Goal: Information Seeking & Learning: Learn about a topic

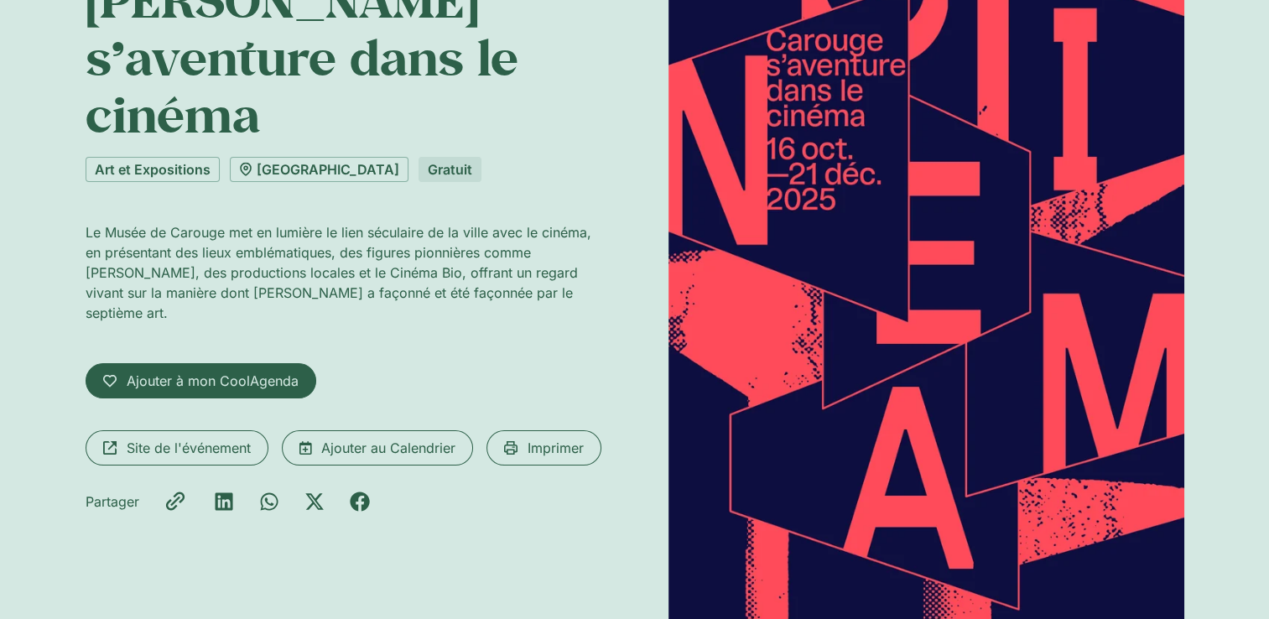
scroll to position [84, 0]
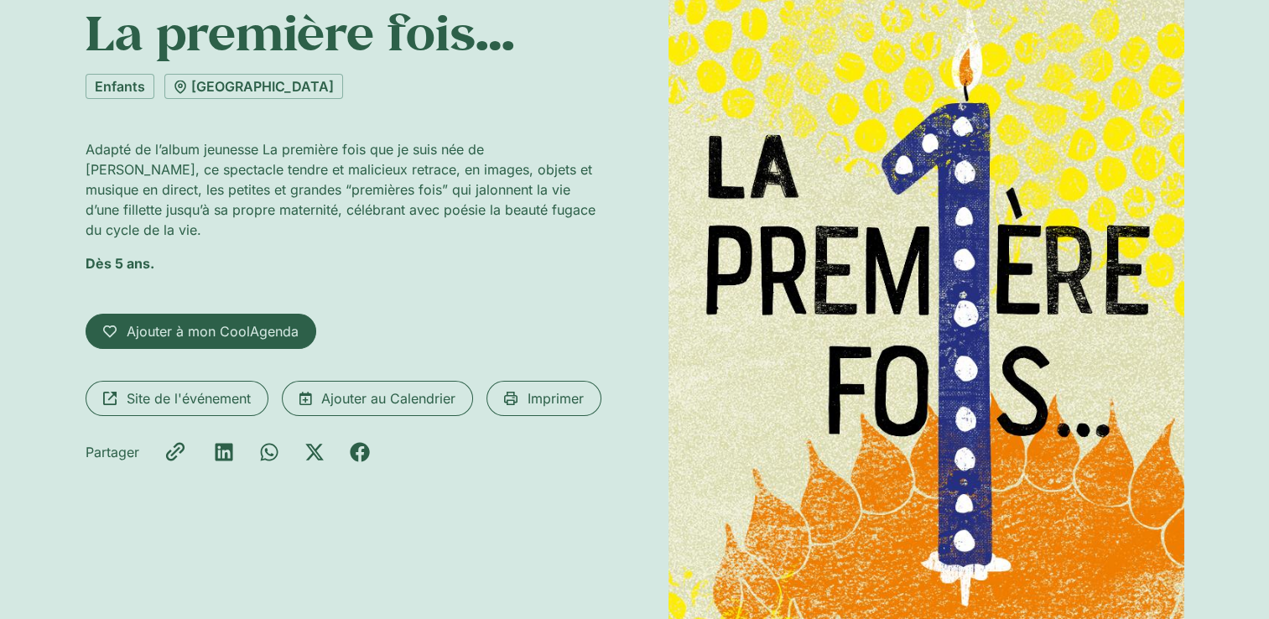
scroll to position [336, 0]
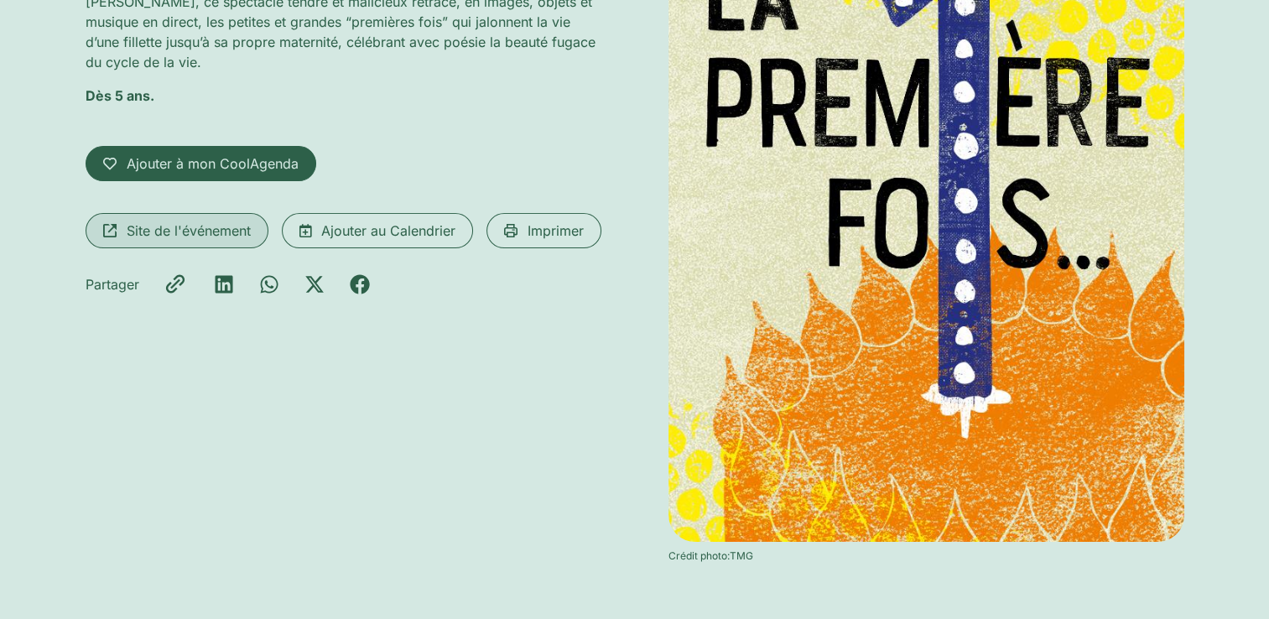
click at [218, 221] on span "Site de l'événement" at bounding box center [189, 231] width 124 height 20
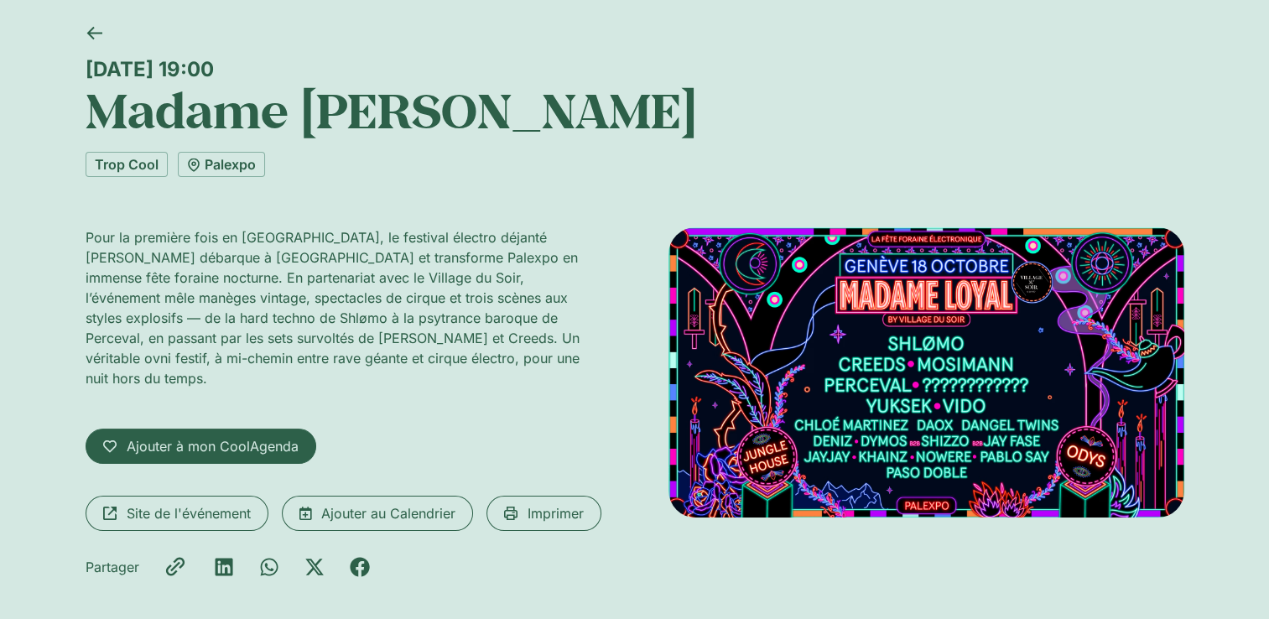
scroll to position [84, 0]
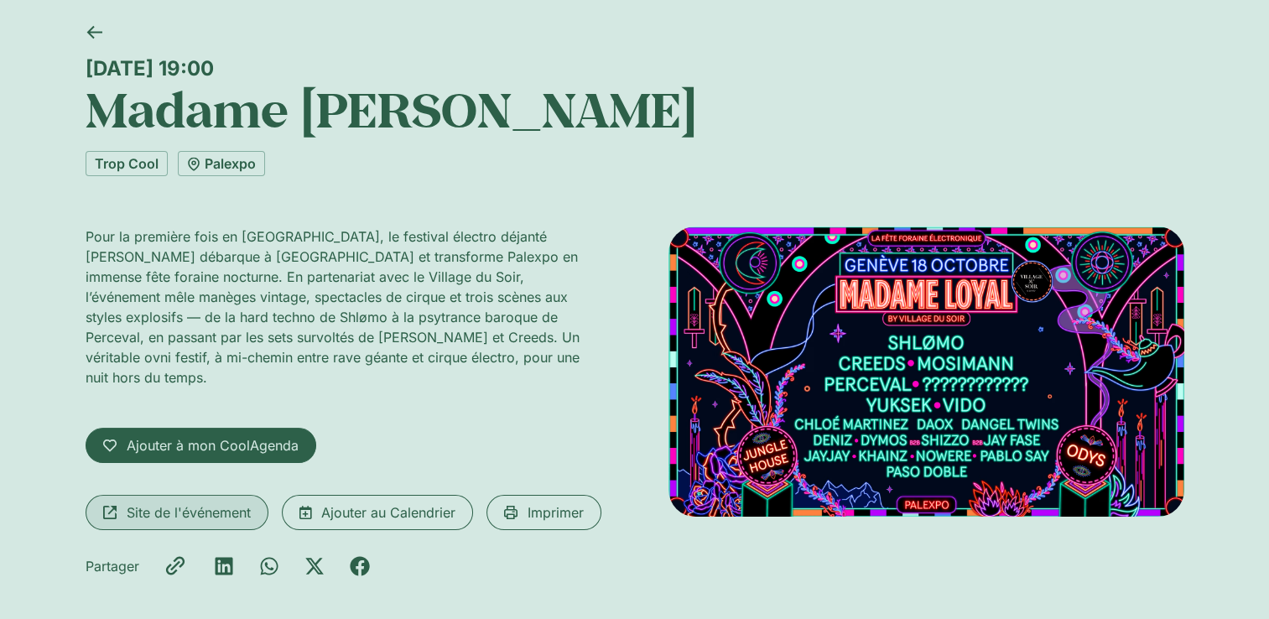
click at [184, 503] on span "Site de l'événement" at bounding box center [189, 513] width 124 height 20
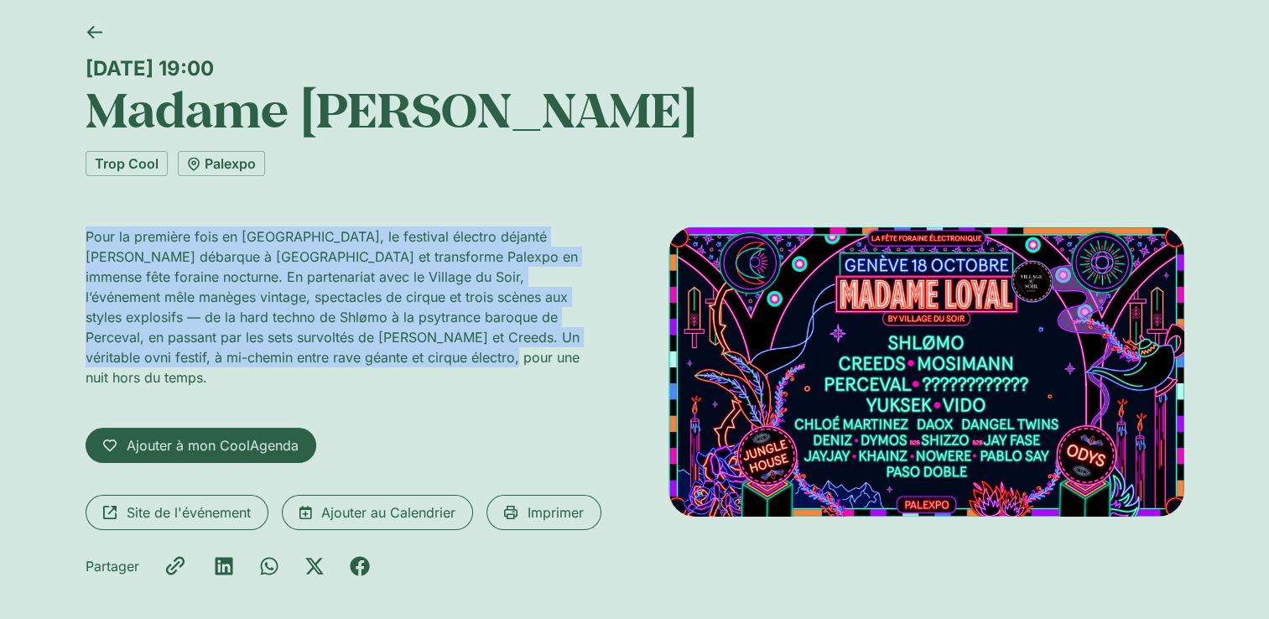
drag, startPoint x: 86, startPoint y: 236, endPoint x: 358, endPoint y: 363, distance: 300.2
click at [358, 363] on p "Pour la première fois en Suisse, le festival électro déjanté Madame Loyal débar…" at bounding box center [344, 307] width 516 height 161
copy p "Pour la première fois en Suisse, le festival électro déjanté Madame Loyal débar…"
click at [237, 155] on link "Palexpo" at bounding box center [221, 163] width 87 height 25
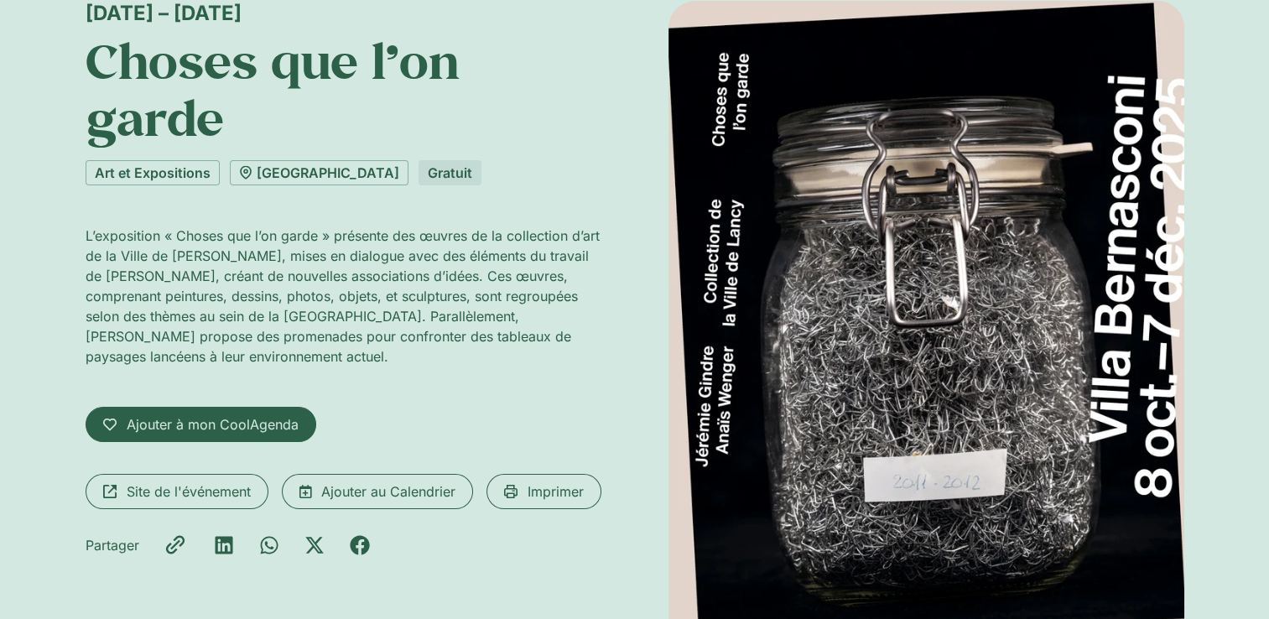
scroll to position [168, 0]
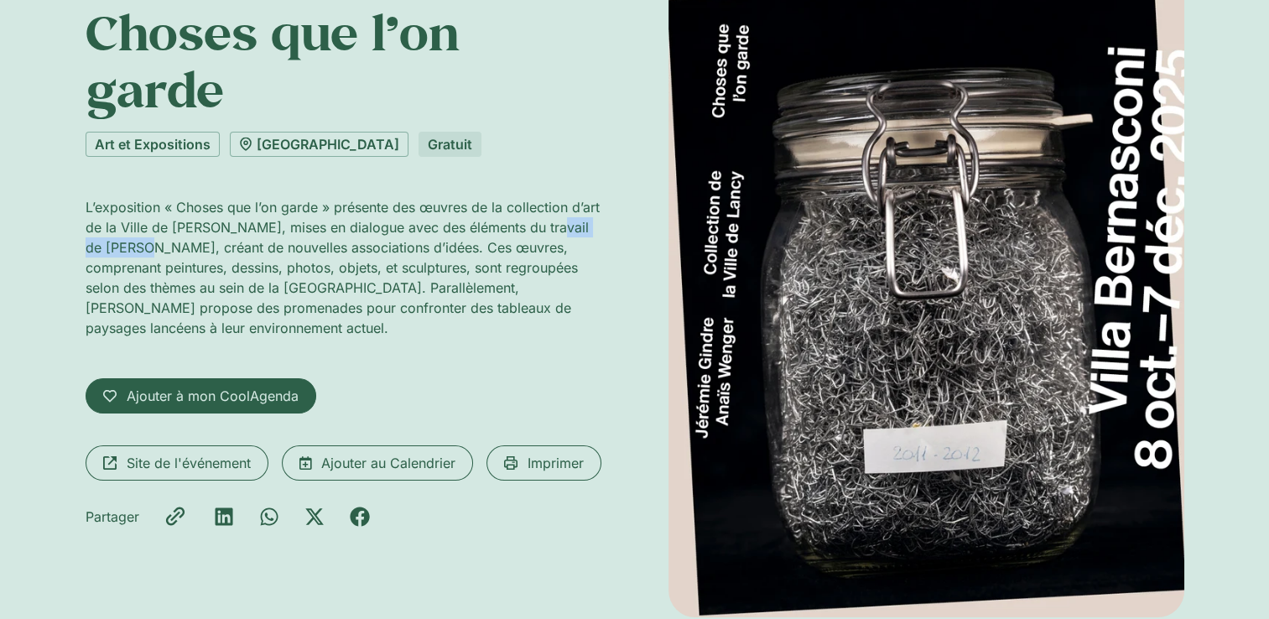
drag, startPoint x: 539, startPoint y: 229, endPoint x: 128, endPoint y: 247, distance: 412.3
click at [128, 247] on p "L’exposition « Choses que l’on garde » présente des œuvres de la collection d’a…" at bounding box center [344, 267] width 516 height 141
copy p "Jérémie Gindre"
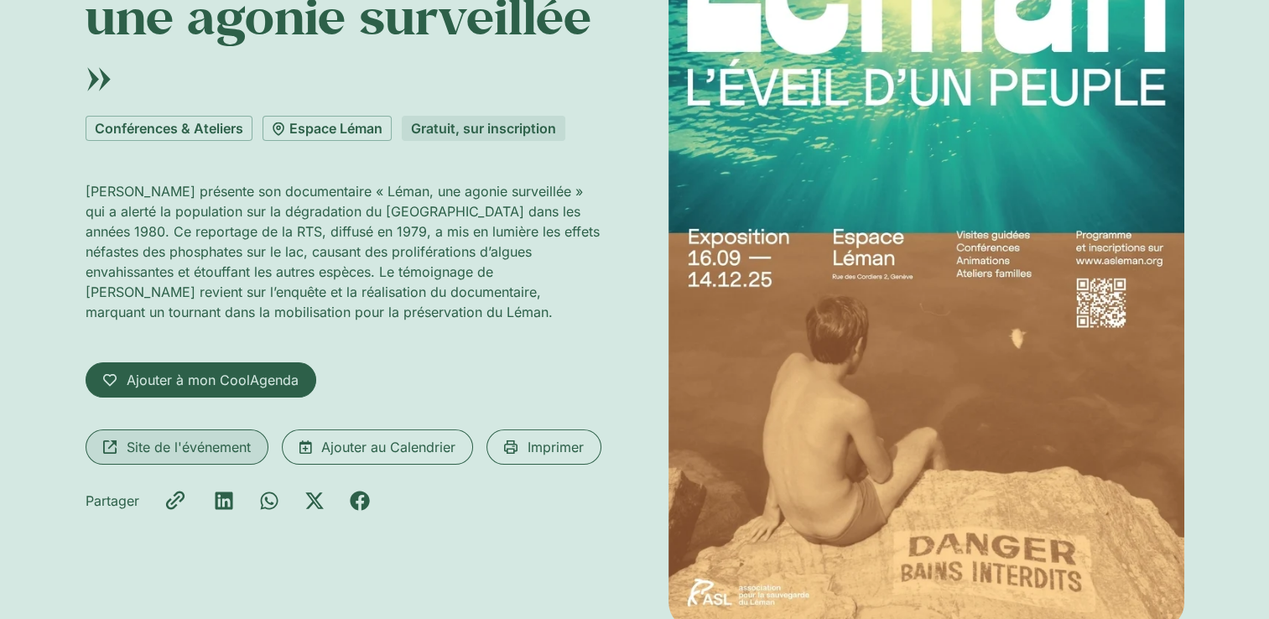
scroll to position [252, 0]
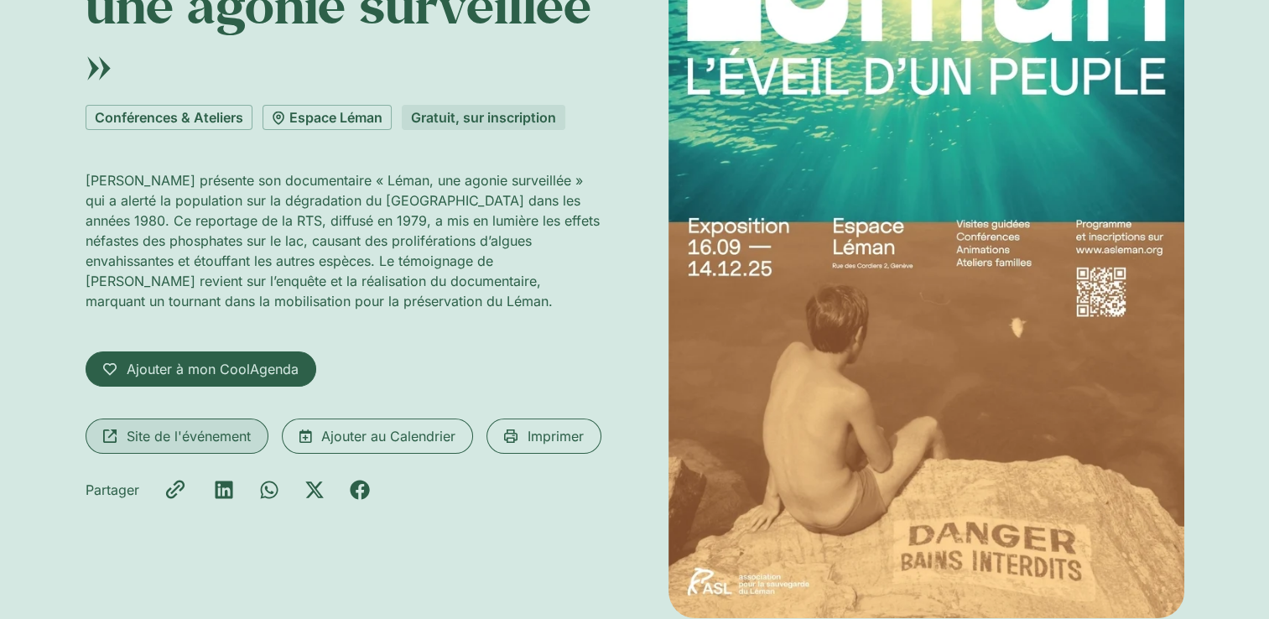
click at [174, 429] on span "Site de l'événement" at bounding box center [189, 436] width 124 height 20
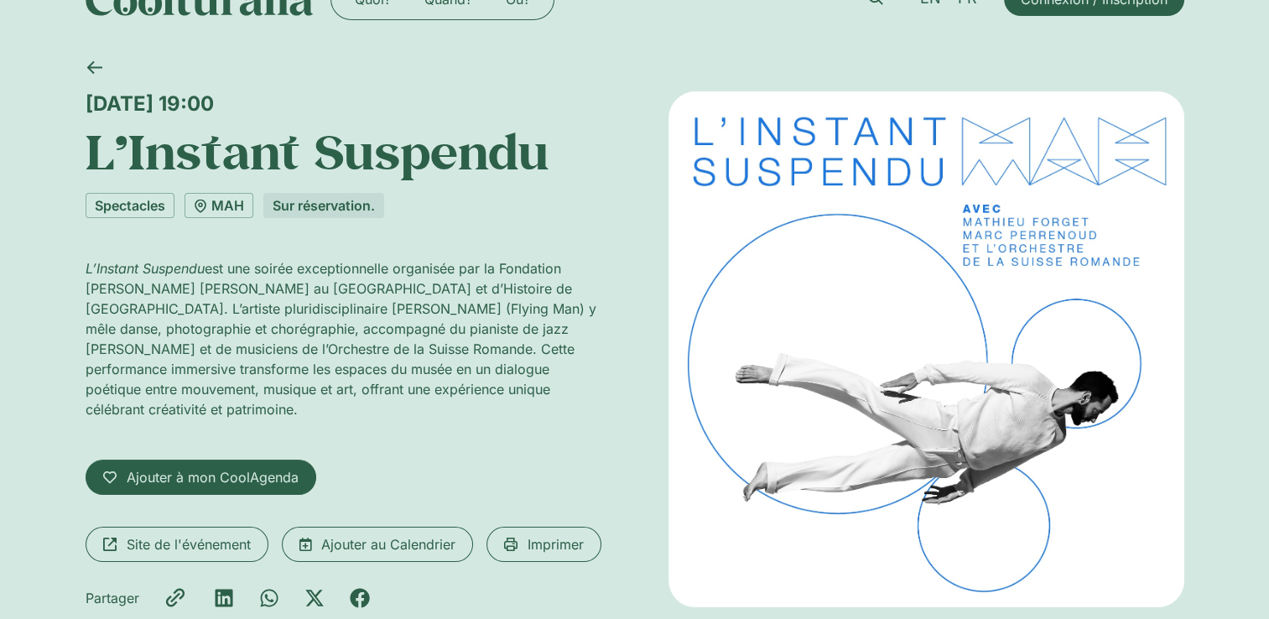
scroll to position [84, 0]
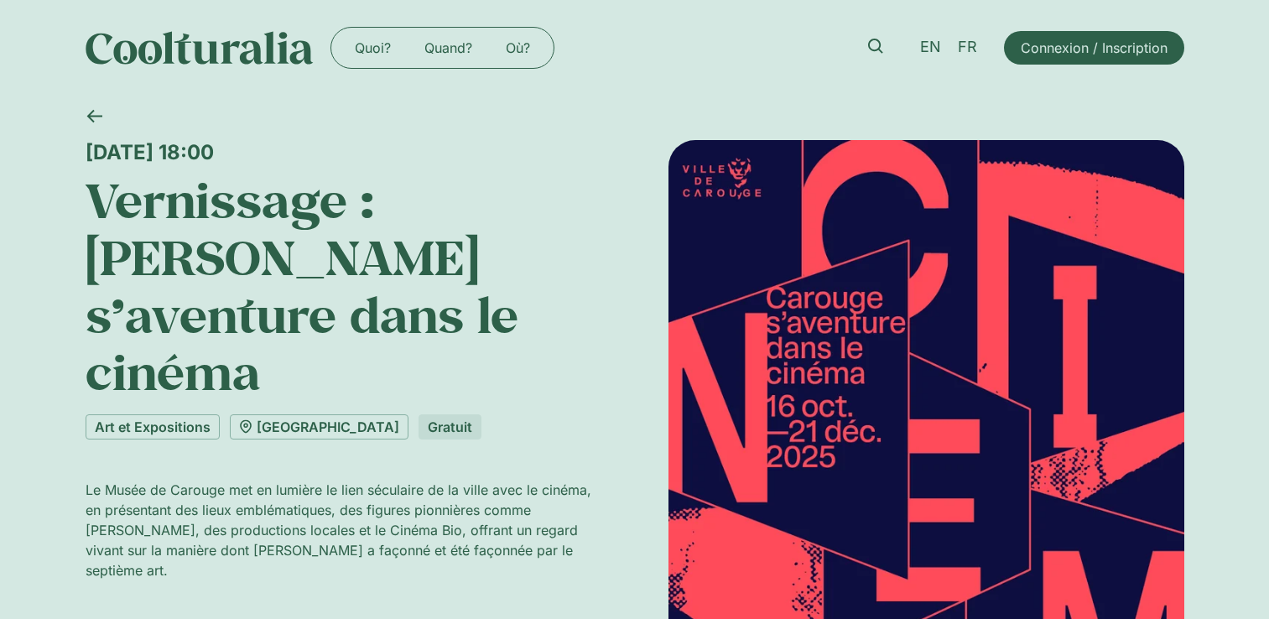
scroll to position [84, 0]
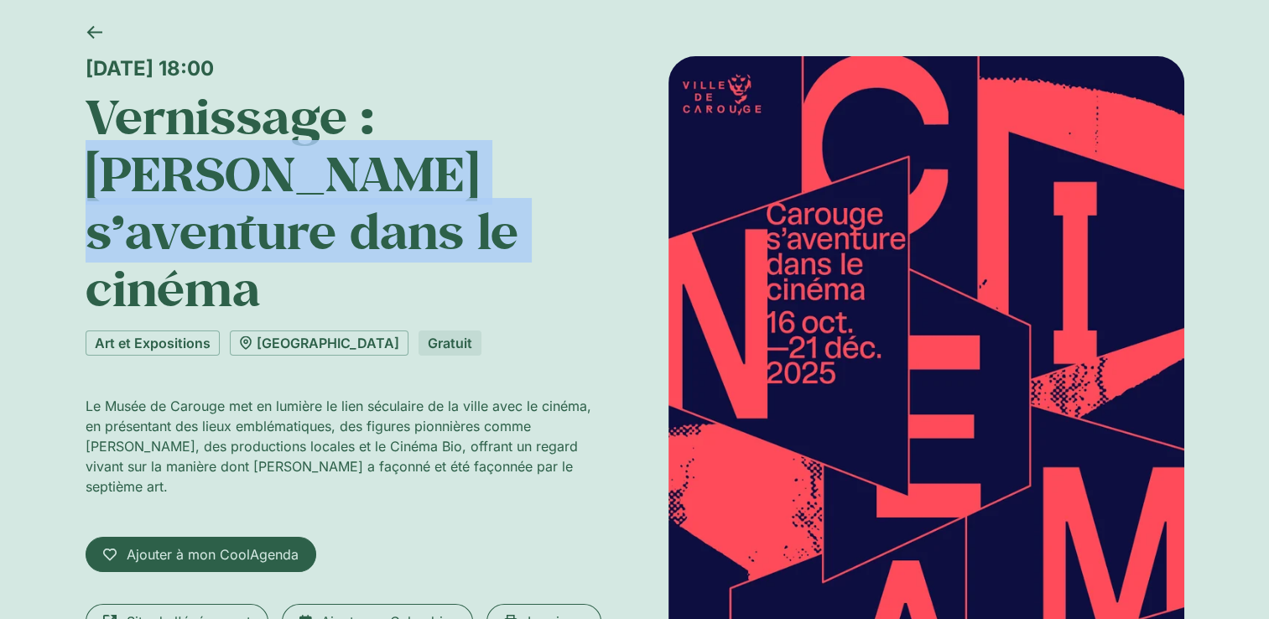
drag, startPoint x: 397, startPoint y: 115, endPoint x: 477, endPoint y: 213, distance: 126.4
click at [477, 213] on h1 "Vernissage : Carouge s’aventure dans le cinéma" at bounding box center [344, 202] width 516 height 230
copy h1 "Carouge s’aventure dans le cinéma"
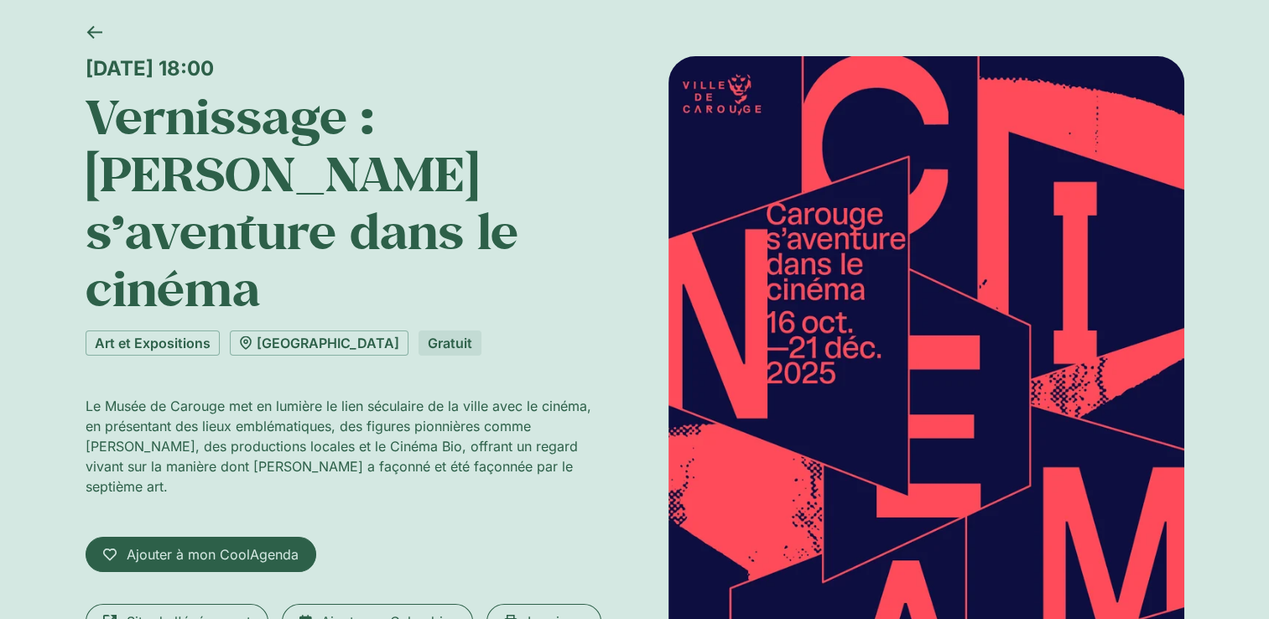
click at [342, 336] on div "Mercredi 15 octobre, 18:00 Vernissage : Carouge s’aventure dans le cinéma Art e…" at bounding box center [344, 525] width 516 height 939
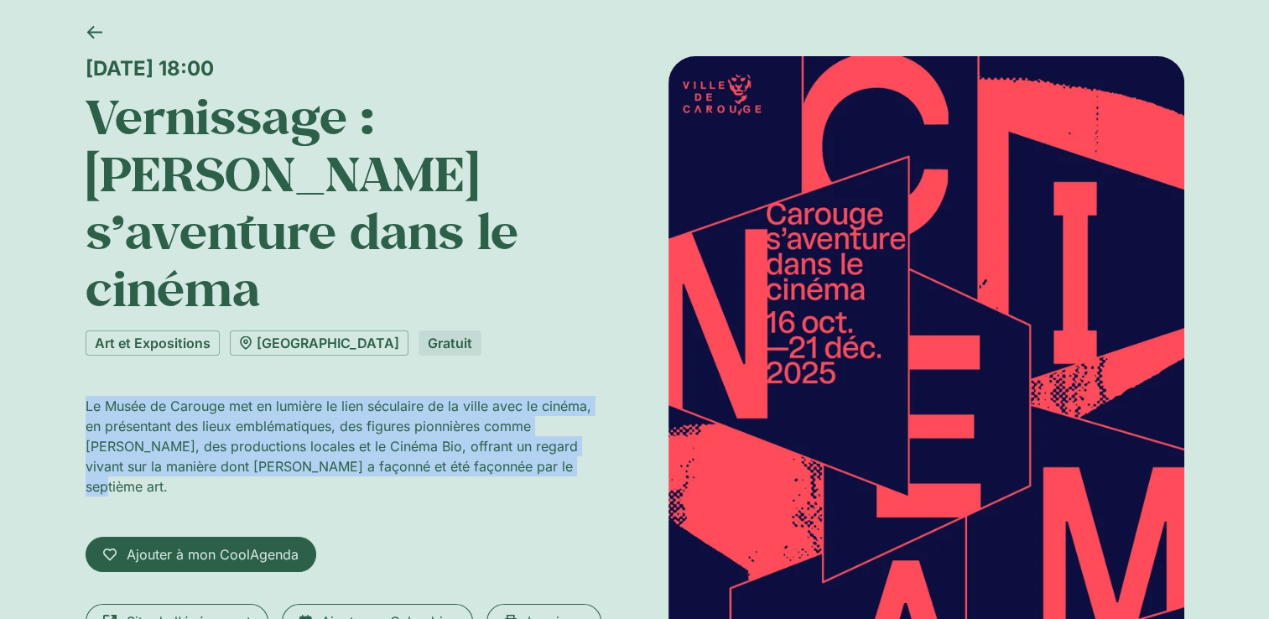
drag, startPoint x: 84, startPoint y: 347, endPoint x: 482, endPoint y: 420, distance: 405.1
click at [482, 420] on div "Le Musée de Carouge met en lumière le lien séculaire de la ville avec le cinéma…" at bounding box center [344, 453] width 516 height 114
copy p "Le Musée de Carouge met en lumière le lien séculaire de la ville avec le cinéma…"
click at [341, 331] on link "Musée de Carouge" at bounding box center [319, 343] width 179 height 25
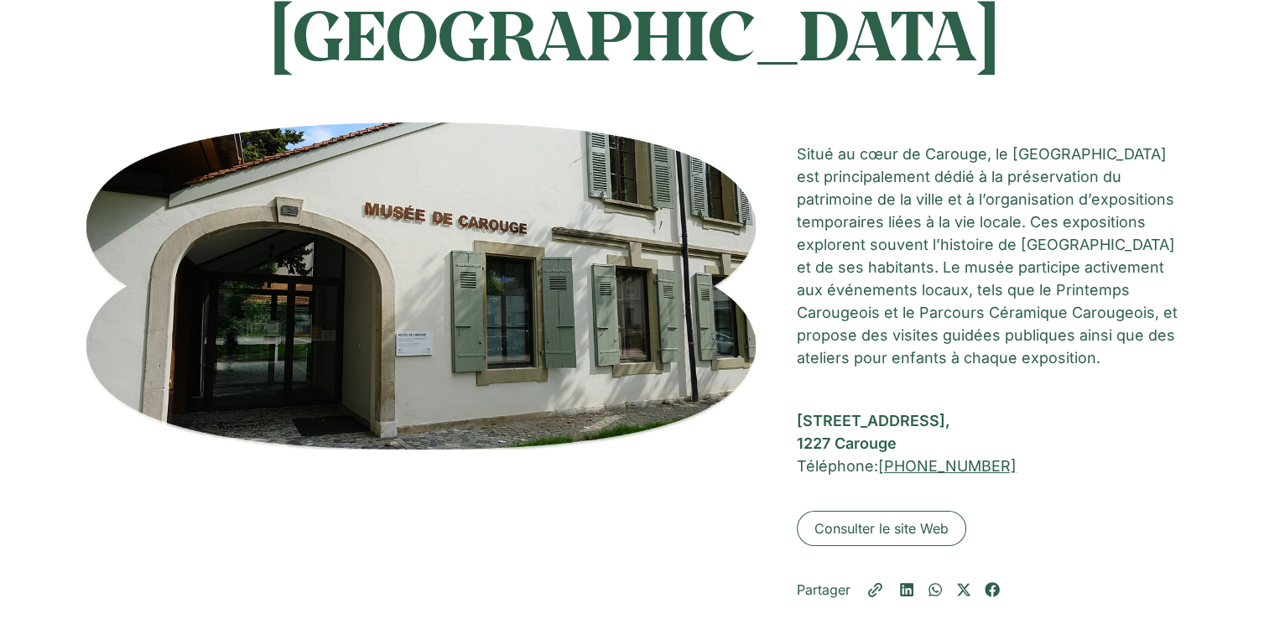
scroll to position [168, 0]
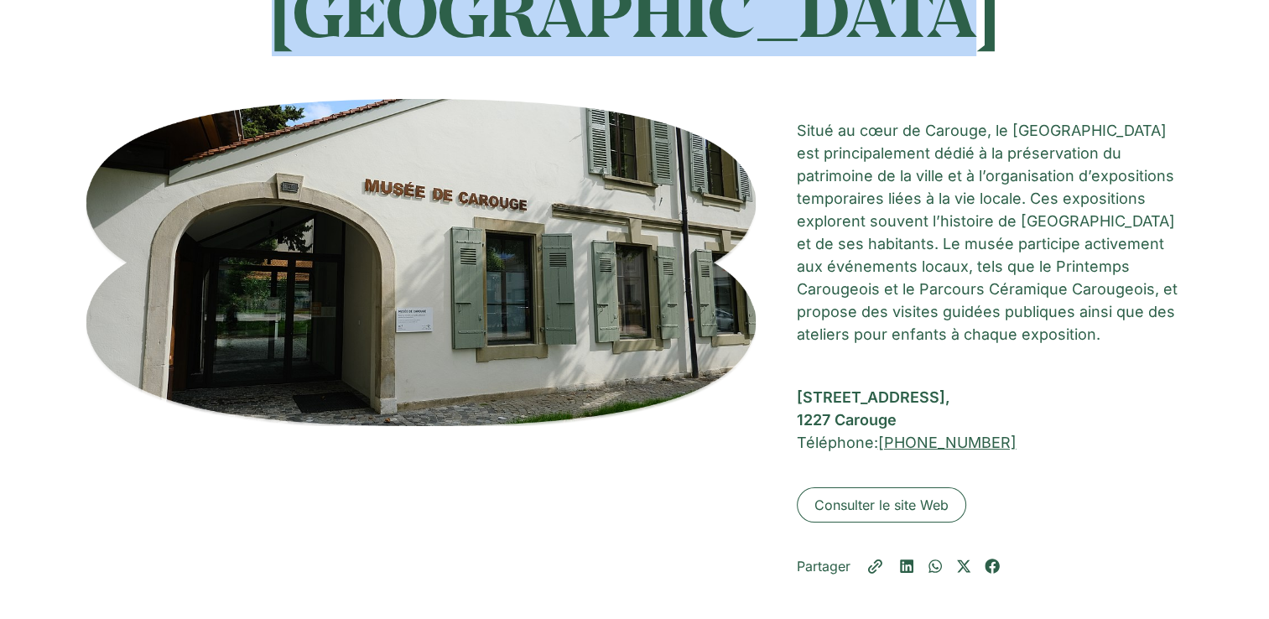
drag, startPoint x: 953, startPoint y: 17, endPoint x: 336, endPoint y: 29, distance: 617.6
click at [336, 29] on h1 "Musée de Carouge" at bounding box center [635, 10] width 1099 height 84
copy h1 "Musée de Carouge"
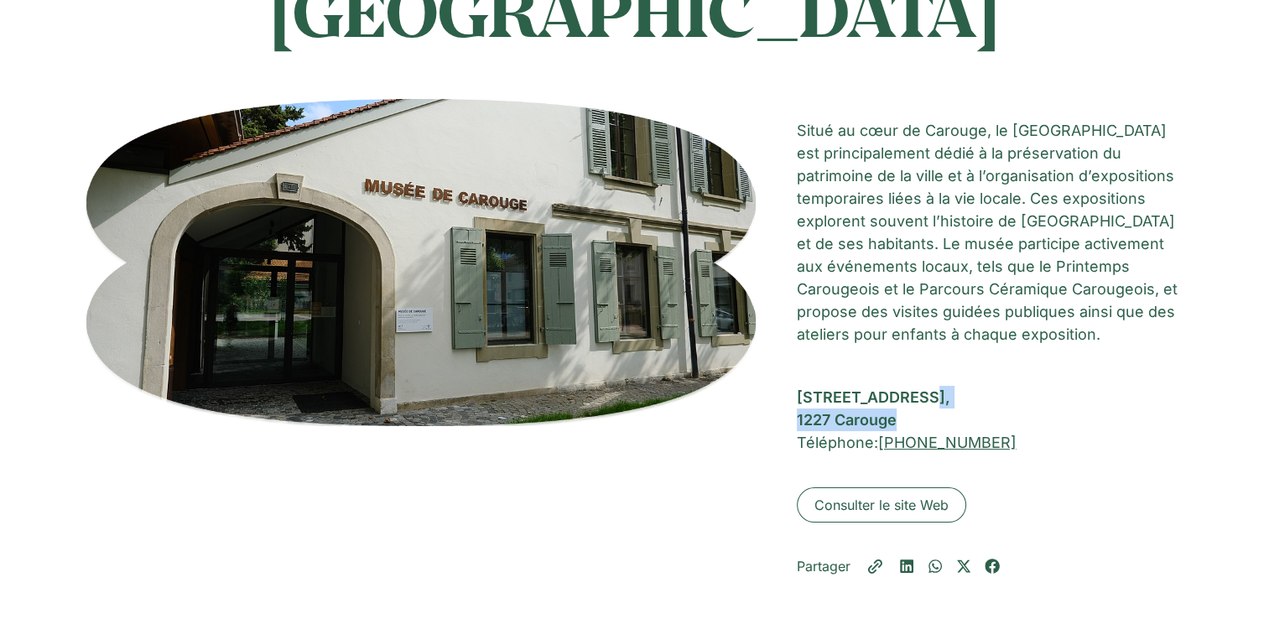
drag, startPoint x: 904, startPoint y: 419, endPoint x: 793, endPoint y: 398, distance: 113.7
click at [793, 398] on div "Musée de Carouge Situé au cœur de Carouge, le Musée de Carouge est principaleme…" at bounding box center [635, 337] width 1099 height 477
copy div "Place de Sardaigne 2, 1227 Carouge"
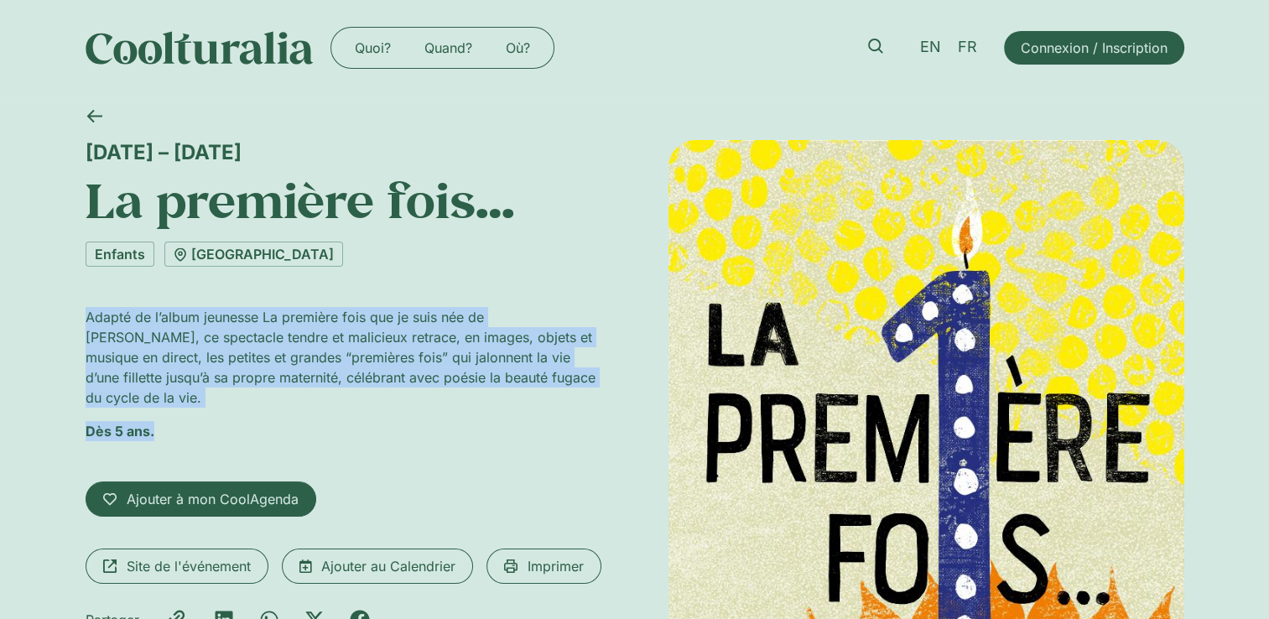
drag, startPoint x: 84, startPoint y: 314, endPoint x: 576, endPoint y: 396, distance: 499.3
click at [576, 396] on div "Adapté de l’album jeunesse La première fois que je suis née de [PERSON_NAME], c…" at bounding box center [344, 381] width 516 height 148
copy div "Adapté de l’album jeunesse La première fois que je suis née de [PERSON_NAME], c…"
click at [576, 396] on div "Adapté de l’album jeunesse La première fois que je suis née de [PERSON_NAME], c…" at bounding box center [344, 381] width 516 height 148
drag, startPoint x: 161, startPoint y: 408, endPoint x: 65, endPoint y: 300, distance: 144.4
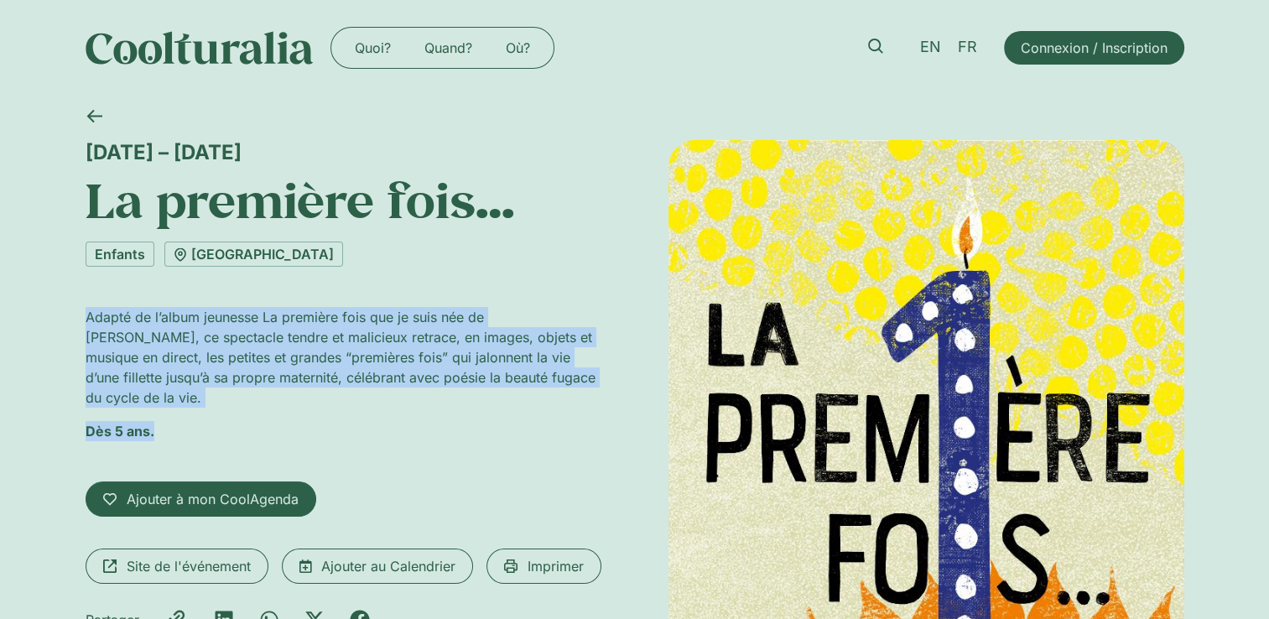
click at [65, 300] on div "[DATE] – [DATE] La première fois… Enfants [GEOGRAPHIC_DATA] Adapté de l’album j…" at bounding box center [634, 528] width 1269 height 864
copy div "Adapté de l’album jeunesse La première fois que je suis née de Vincent Cuvellie…"
click at [67, 300] on div "4 – 19 octobre La première fois… Enfants Théâtre des Marionnettes Adapté de l’a…" at bounding box center [634, 528] width 1269 height 864
click at [295, 257] on link "Théâtre des Marionnettes" at bounding box center [253, 254] width 179 height 25
click at [202, 556] on span "Site de l'événement" at bounding box center [189, 566] width 124 height 20
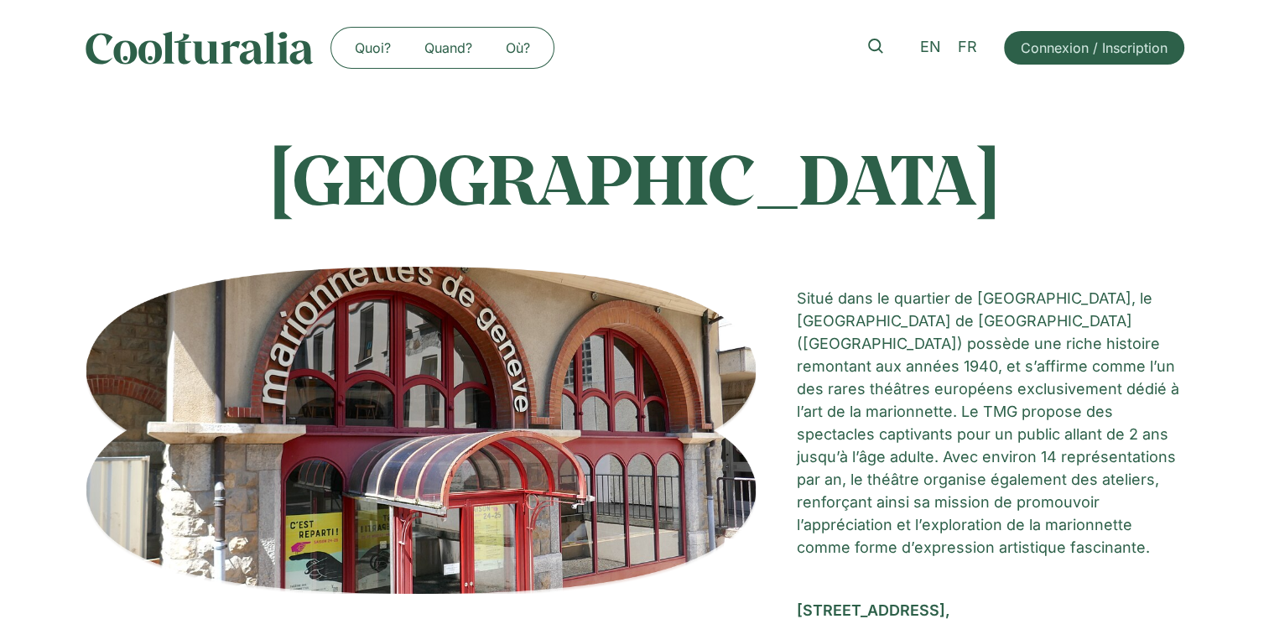
drag, startPoint x: 138, startPoint y: 177, endPoint x: 1018, endPoint y: 197, distance: 881.1
click at [1018, 197] on h1 "Théâtre des Marionnettes de Genève" at bounding box center [635, 178] width 1099 height 84
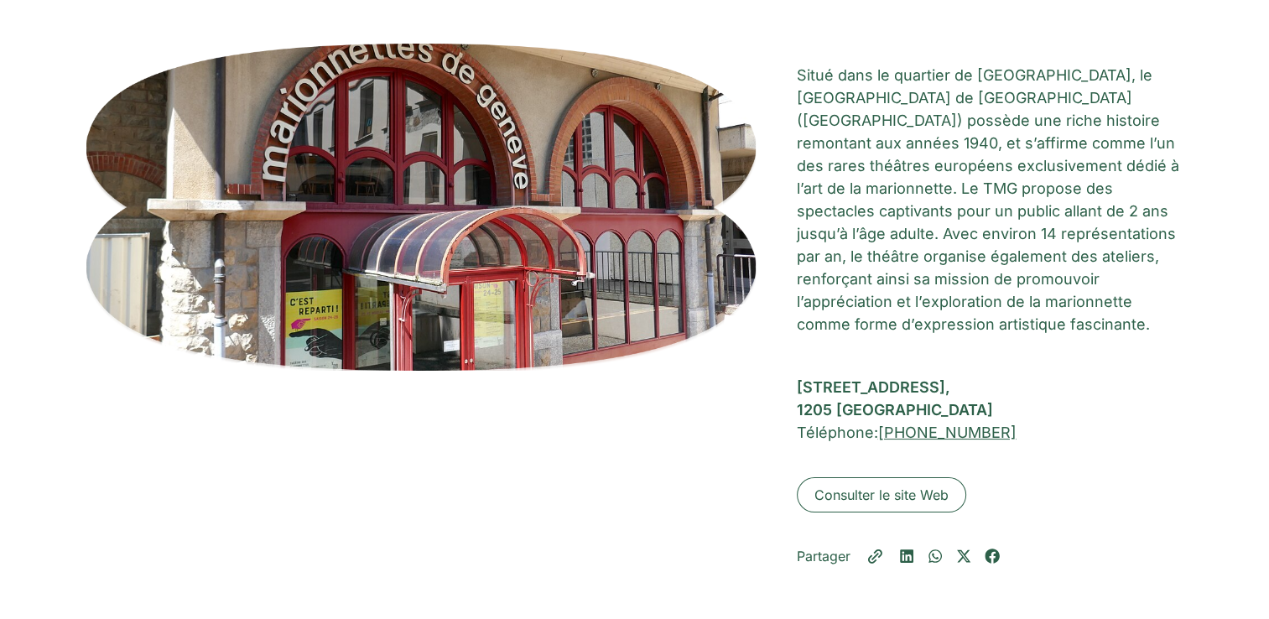
scroll to position [252, 0]
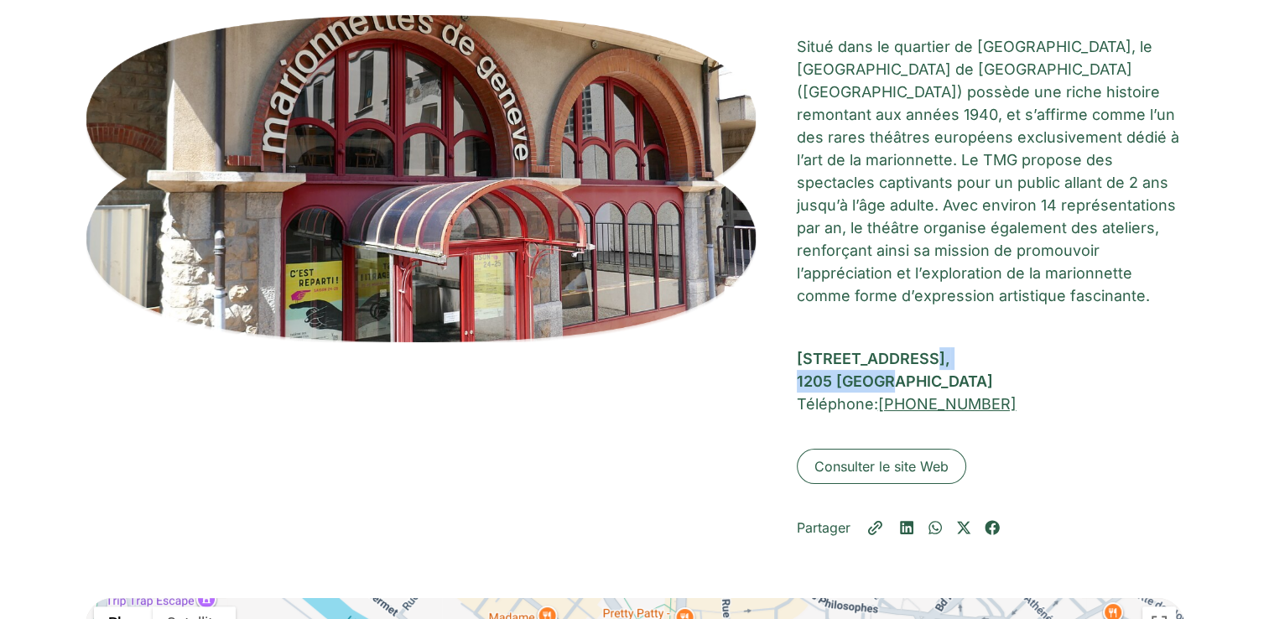
drag, startPoint x: 793, startPoint y: 441, endPoint x: 893, endPoint y: 460, distance: 101.5
click at [893, 460] on div "Théâtre des Marionnettes de Genève Situé dans le quartier de Plainpalais, le Th…" at bounding box center [635, 276] width 1099 height 523
copy div "Rue Rodo 3, 1205 Genève"
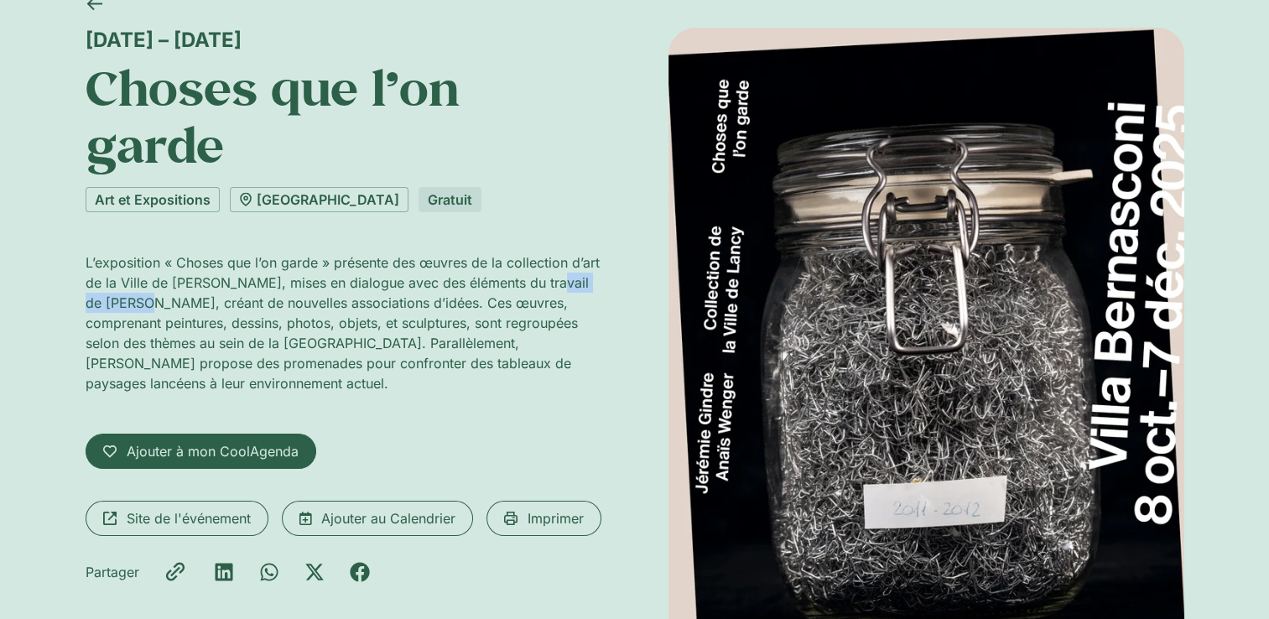
scroll to position [84, 0]
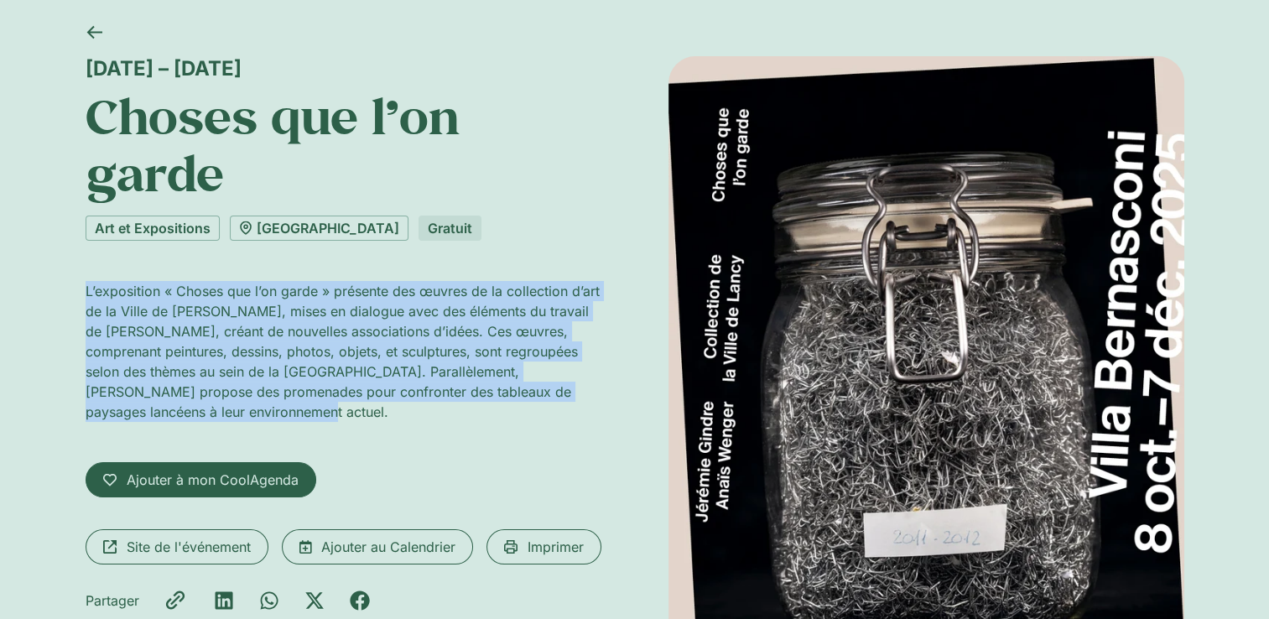
drag, startPoint x: 86, startPoint y: 290, endPoint x: 372, endPoint y: 414, distance: 312.6
click at [372, 414] on p "L’exposition « Choses que l’on garde » présente des œuvres de la collection d’a…" at bounding box center [344, 351] width 516 height 141
copy p "L’exposition « Choses que l’on garde » présente des œuvres de la collection d’a…"
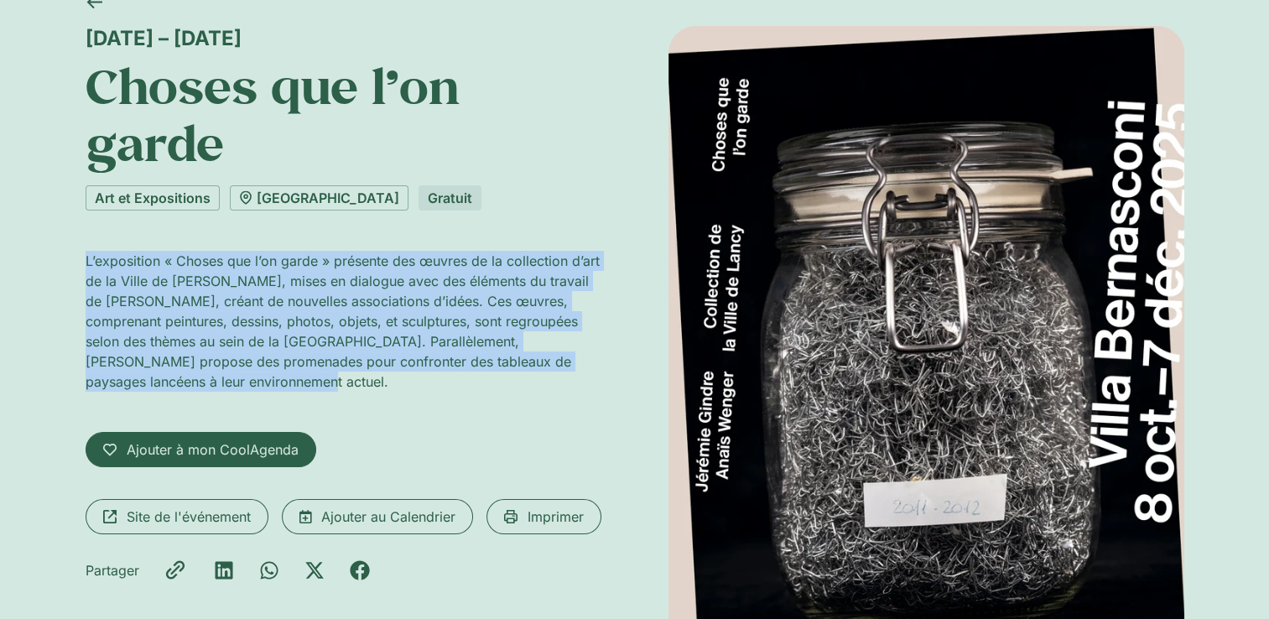
scroll to position [168, 0]
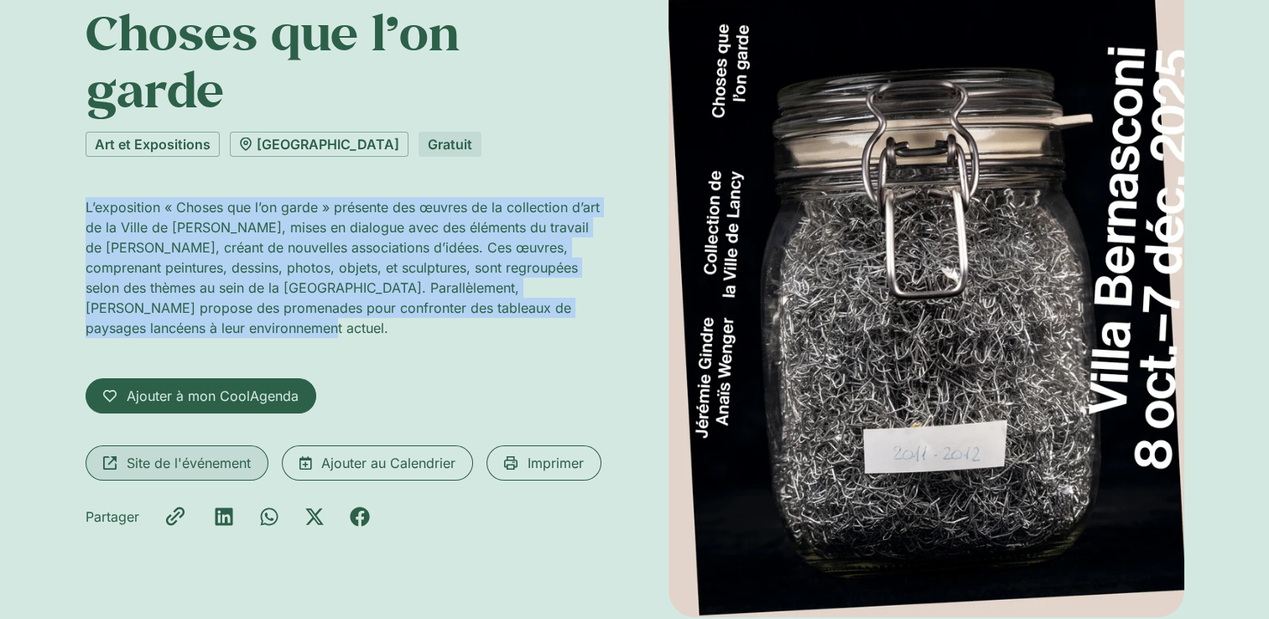
click at [201, 464] on span "Site de l'événement" at bounding box center [189, 463] width 124 height 20
click at [292, 142] on link "[GEOGRAPHIC_DATA]" at bounding box center [319, 144] width 179 height 25
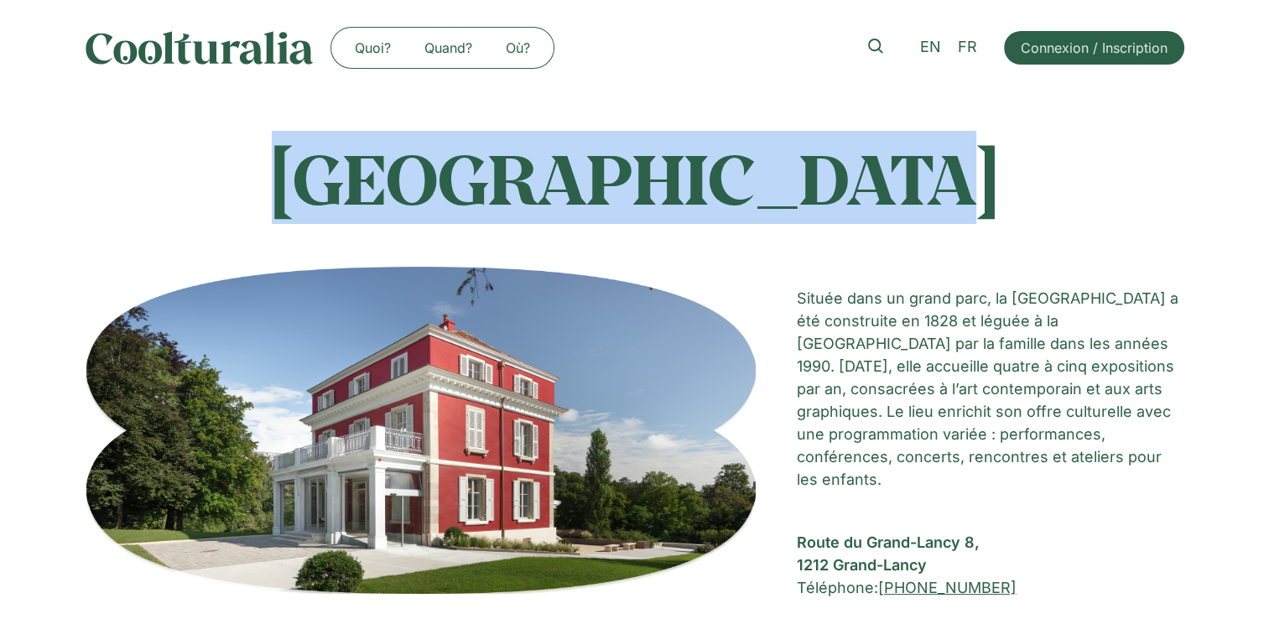
drag, startPoint x: 352, startPoint y: 159, endPoint x: 913, endPoint y: 206, distance: 562.4
click at [913, 206] on h1 "[GEOGRAPHIC_DATA]" at bounding box center [635, 178] width 1099 height 84
copy h1 "[GEOGRAPHIC_DATA]"
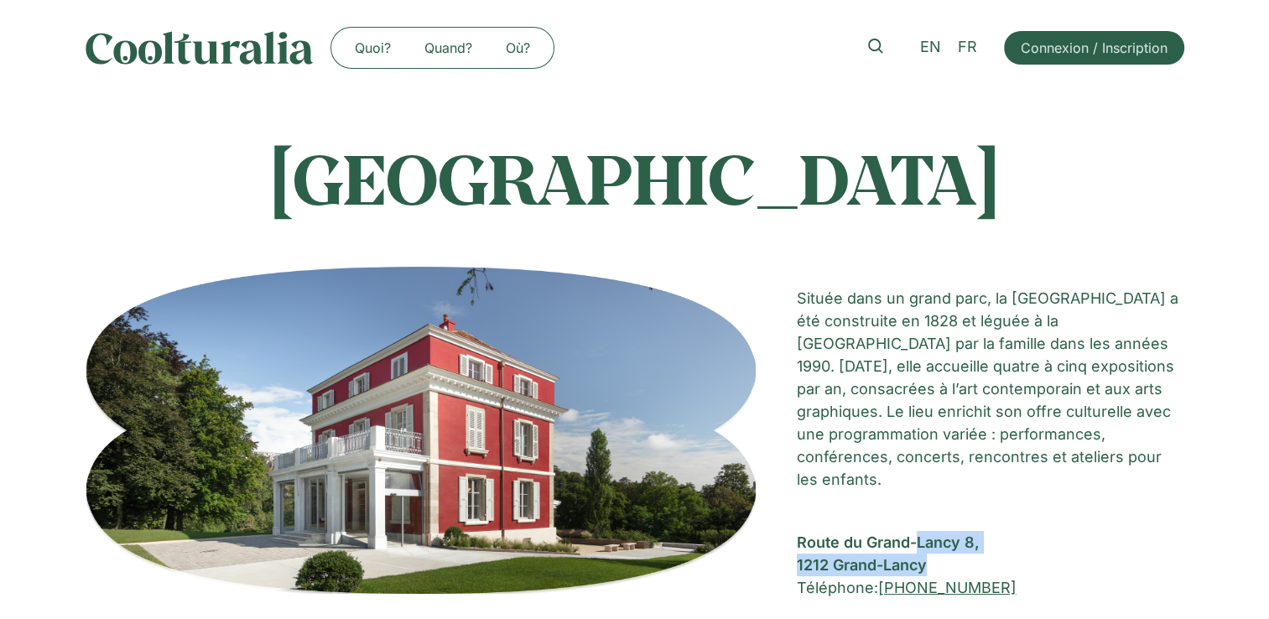
drag, startPoint x: 796, startPoint y: 518, endPoint x: 952, endPoint y: 535, distance: 157.0
click at [952, 535] on div "Route du Grand-Lancy [STREET_ADDRESS]" at bounding box center [991, 553] width 388 height 45
copy div "Route du Grand-Lancy [STREET_ADDRESS]"
